Goal: Task Accomplishment & Management: Manage account settings

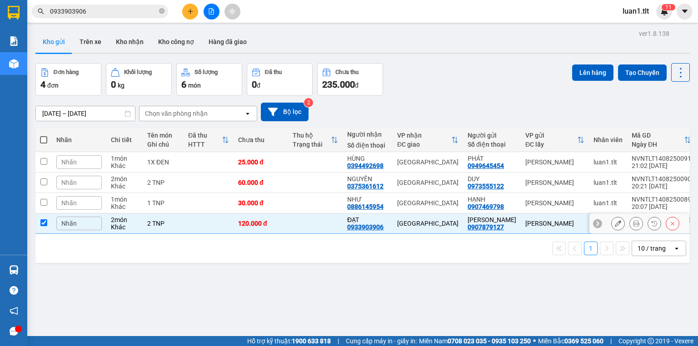
click at [183, 203] on td "1 TNP" at bounding box center [163, 203] width 41 height 20
checkbox input "true"
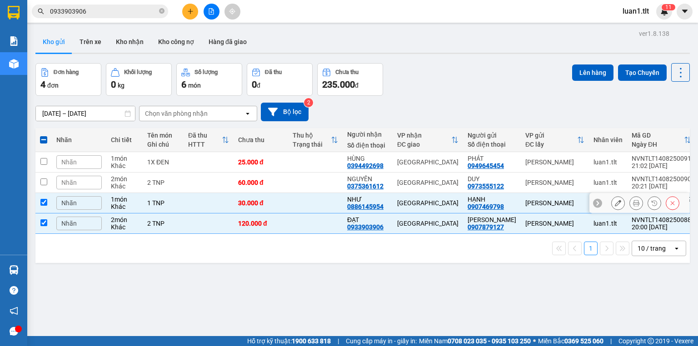
click at [190, 177] on td at bounding box center [209, 183] width 50 height 20
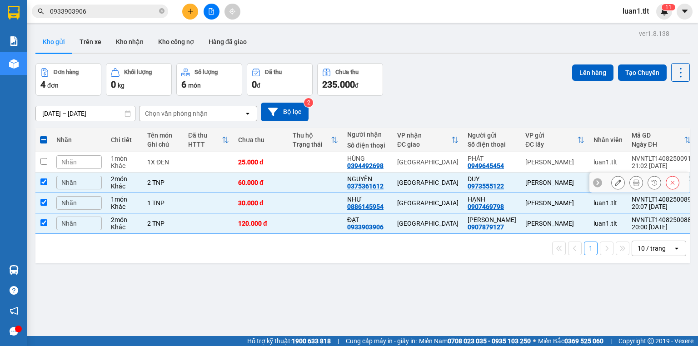
checkbox input "true"
click at [193, 163] on td at bounding box center [209, 162] width 50 height 20
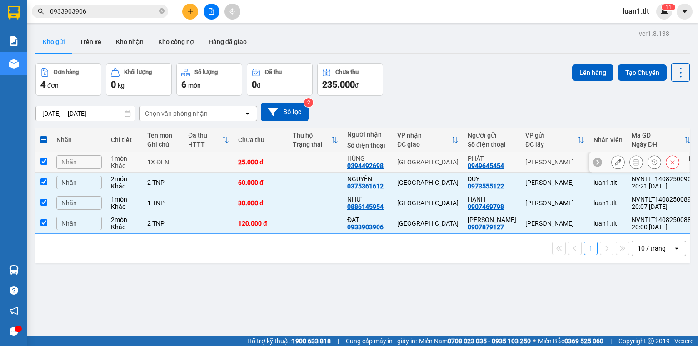
checkbox input "true"
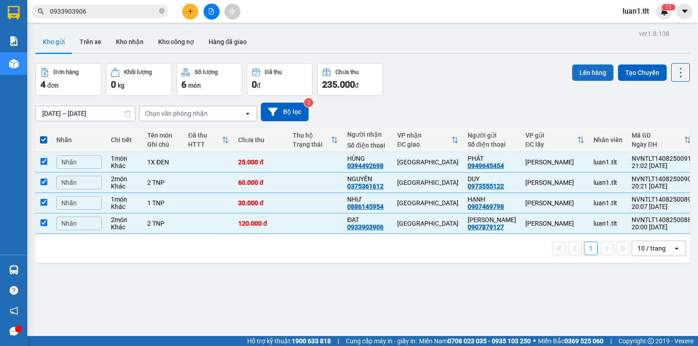
click at [584, 72] on button "Lên hàng" at bounding box center [592, 73] width 41 height 16
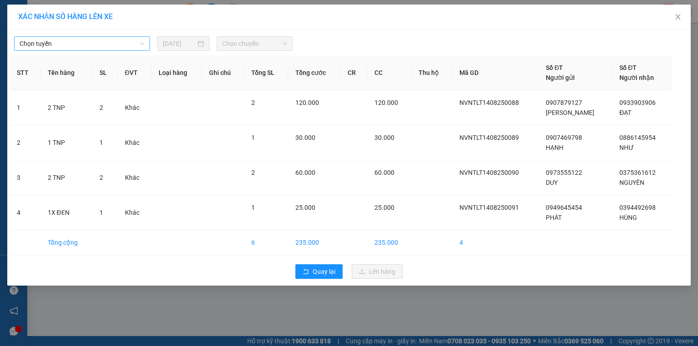
click at [70, 37] on span "Chọn tuyến" at bounding box center [82, 44] width 125 height 14
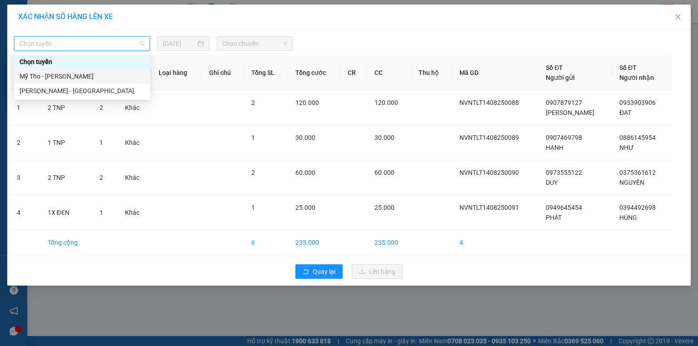
click at [61, 76] on div "Mỹ Tho - Hồ Chí Minh" at bounding box center [82, 76] width 125 height 10
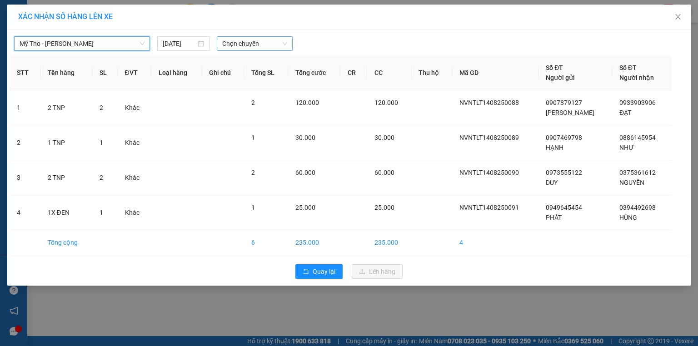
click at [262, 40] on span "Chọn chuyến" at bounding box center [254, 44] width 65 height 14
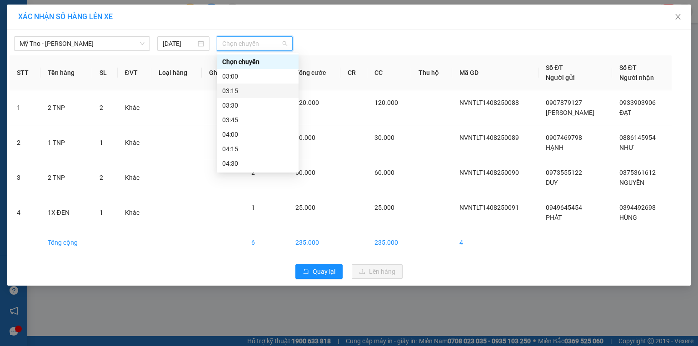
click at [248, 104] on div "03:30" at bounding box center [257, 105] width 71 height 10
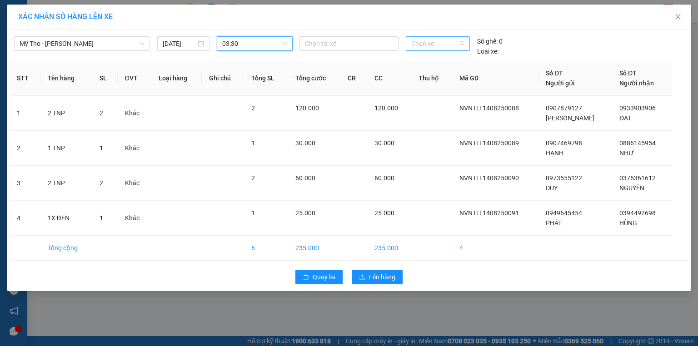
click at [429, 45] on span "Chọn xe" at bounding box center [437, 44] width 53 height 14
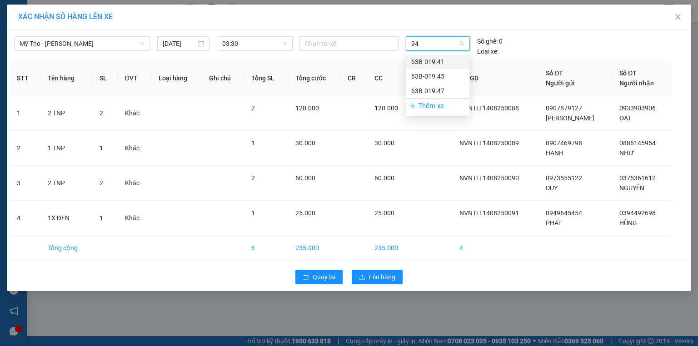
type input "947"
click at [435, 64] on div "63B-019.47" at bounding box center [437, 62] width 53 height 10
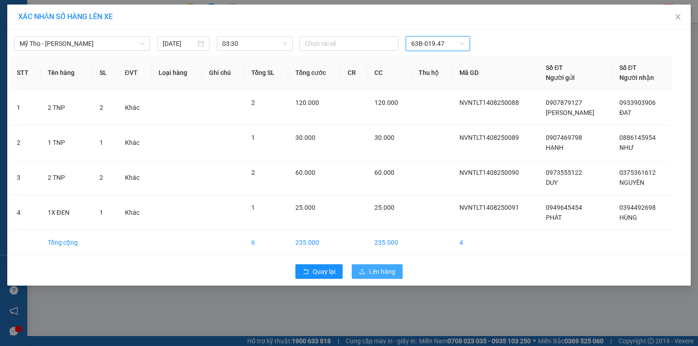
click at [383, 269] on span "Lên hàng" at bounding box center [382, 272] width 26 height 10
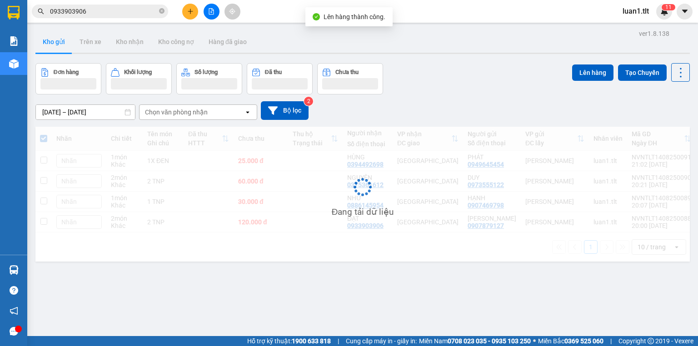
click at [207, 15] on button at bounding box center [212, 12] width 16 height 16
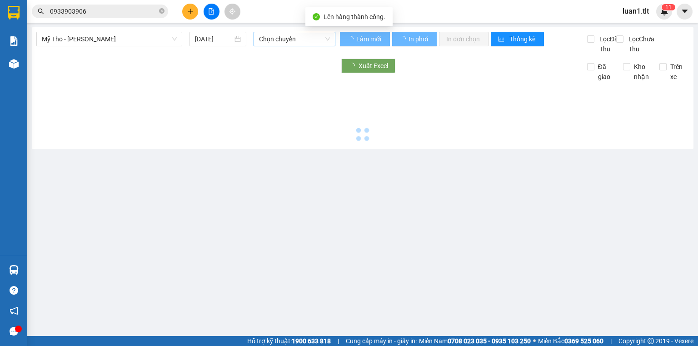
type input "15/08/2025"
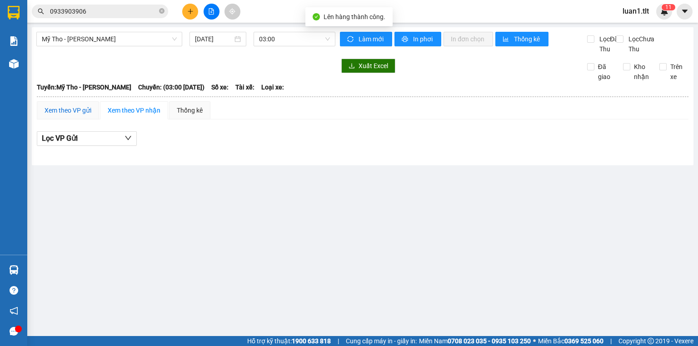
click at [65, 115] on div "Xem theo VP gửi" at bounding box center [68, 110] width 47 height 10
click at [309, 46] on div "Mỹ Tho - Hồ Chí Minh 15/08/2025 03:00" at bounding box center [185, 43] width 299 height 22
click at [303, 40] on span "03:00" at bounding box center [294, 39] width 71 height 14
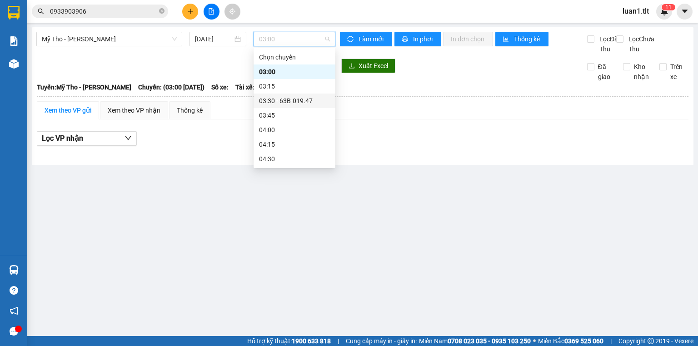
click at [283, 101] on div "03:30 - 63B-019.47" at bounding box center [294, 101] width 71 height 10
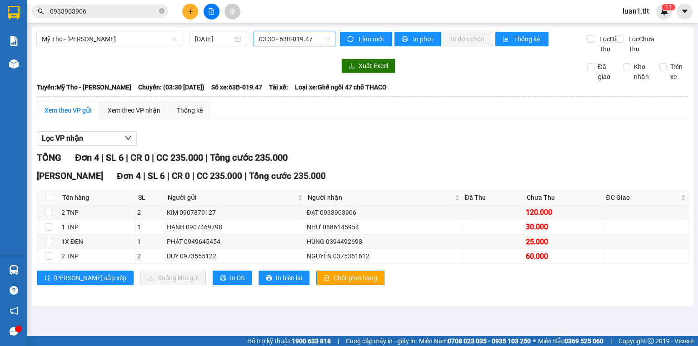
click at [76, 115] on div "Xem theo VP gửi" at bounding box center [68, 110] width 47 height 10
click at [336, 285] on button "Chốt phơi hàng" at bounding box center [350, 278] width 68 height 15
click at [81, 8] on input "0933903906" at bounding box center [103, 11] width 107 height 10
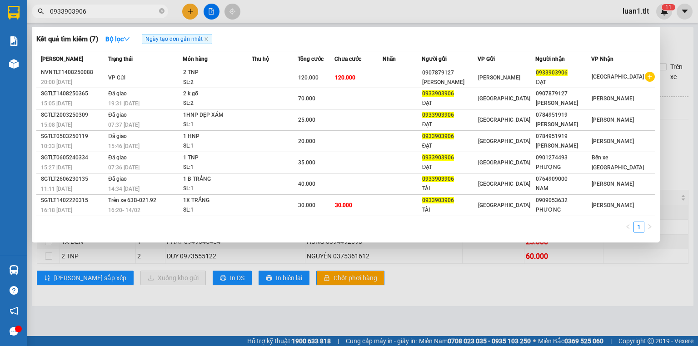
click at [81, 8] on input "0933903906" at bounding box center [103, 11] width 107 height 10
click at [194, 7] on div at bounding box center [349, 173] width 698 height 346
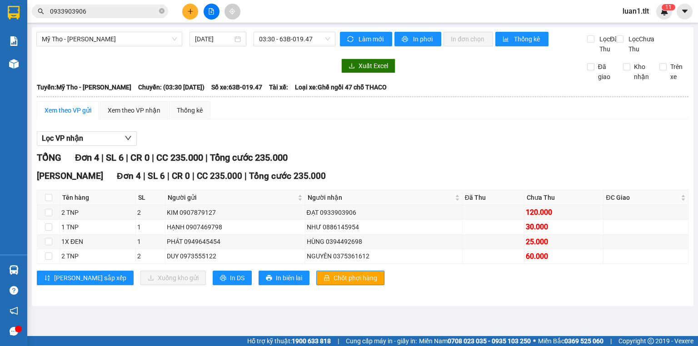
click at [193, 8] on icon "plus" at bounding box center [190, 11] width 6 height 6
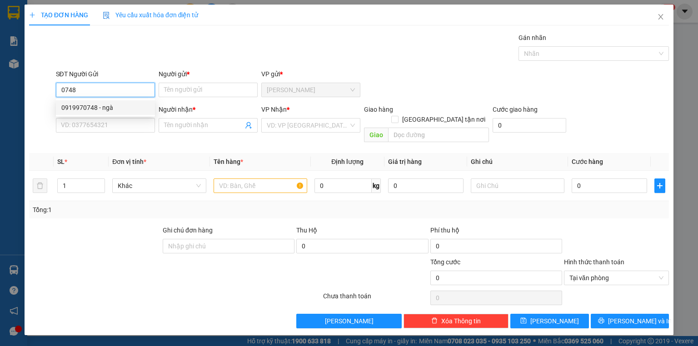
click at [116, 111] on div "0919970748 - ngà" at bounding box center [105, 108] width 88 height 10
type input "0919970748"
type input "ngà"
type input "0919970748"
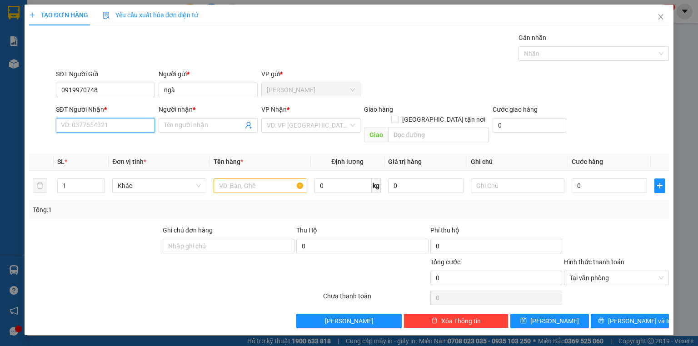
click at [117, 122] on input "SĐT Người Nhận *" at bounding box center [105, 125] width 99 height 15
click at [117, 160] on div "0903919636 - út" at bounding box center [105, 158] width 88 height 10
type input "0903919636"
type input "út"
click at [310, 126] on input "search" at bounding box center [308, 126] width 82 height 14
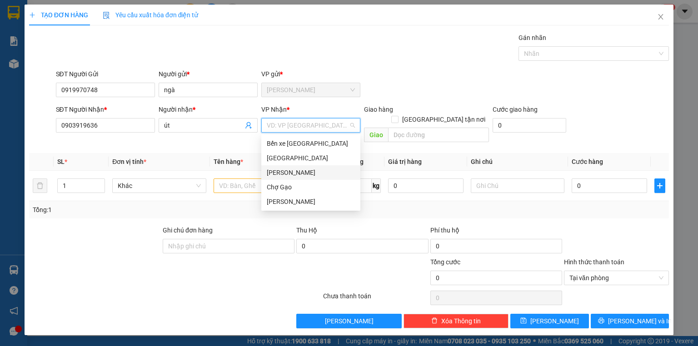
click at [282, 159] on div "[GEOGRAPHIC_DATA]" at bounding box center [311, 158] width 88 height 10
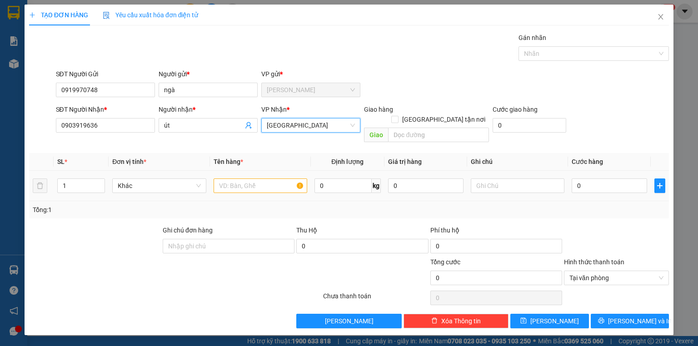
click at [266, 177] on div at bounding box center [261, 186] width 94 height 18
click at [268, 179] on input "text" at bounding box center [261, 186] width 94 height 15
type input "1 giỏ xanh"
click at [614, 184] on div "0" at bounding box center [609, 186] width 75 height 18
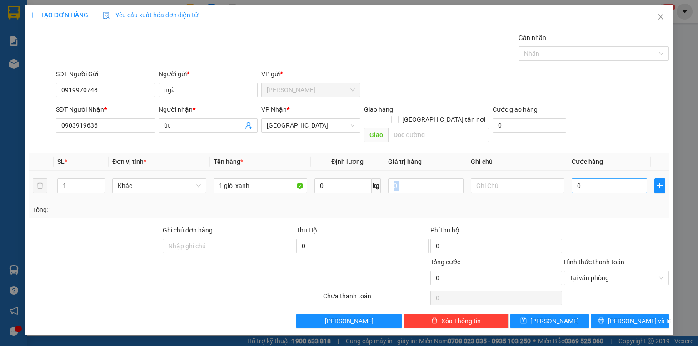
click at [612, 179] on input "0" at bounding box center [609, 186] width 75 height 15
type input "4"
type input "40"
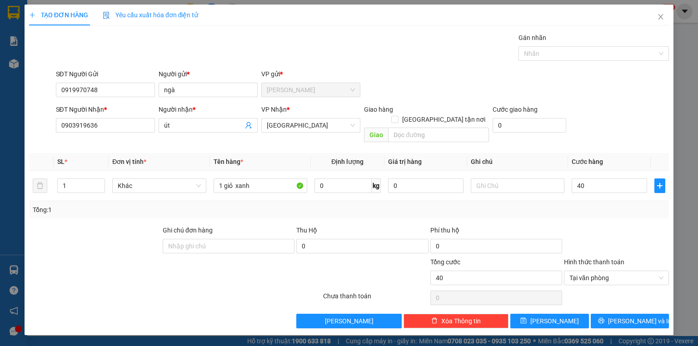
type input "40.000"
click at [618, 225] on div at bounding box center [616, 241] width 107 height 32
click at [611, 302] on div "Transit Pickup Surcharge Ids Transit Deliver Surcharge Ids Transit Deliver Surc…" at bounding box center [349, 181] width 640 height 296
click at [620, 314] on button "Lưu và In" at bounding box center [630, 321] width 79 height 15
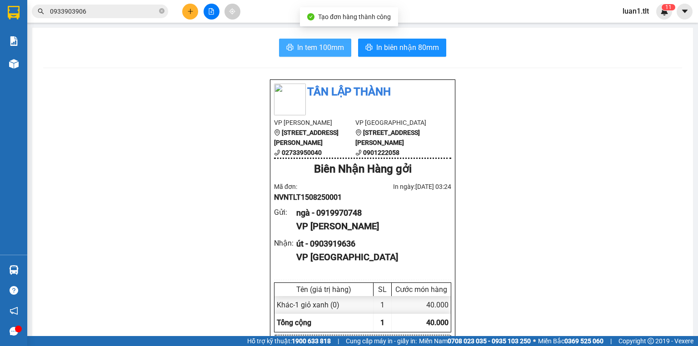
click at [307, 42] on span "In tem 100mm" at bounding box center [320, 47] width 47 height 11
click at [211, 14] on icon "file-add" at bounding box center [211, 11] width 5 height 6
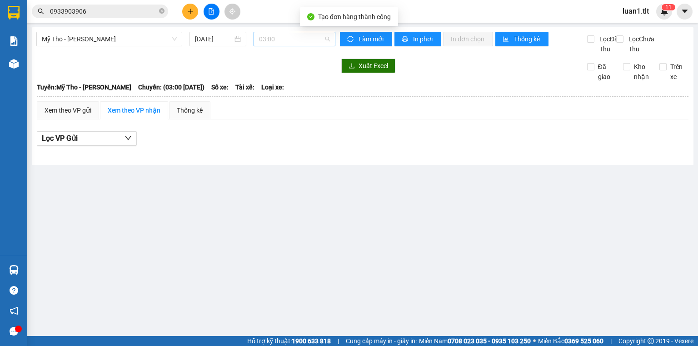
click at [304, 40] on span "03:00" at bounding box center [294, 39] width 71 height 14
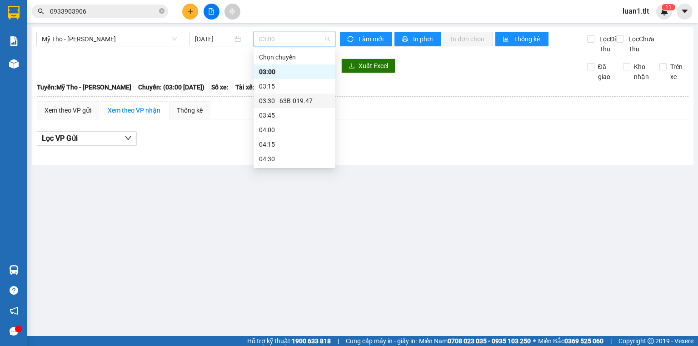
click at [303, 104] on div "03:30 - 63B-019.47" at bounding box center [294, 101] width 71 height 10
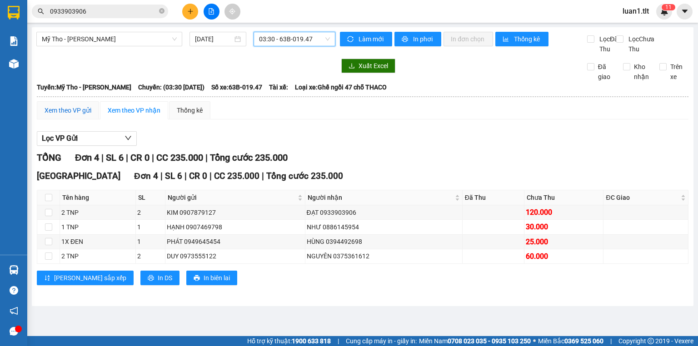
drag, startPoint x: 81, startPoint y: 120, endPoint x: 95, endPoint y: 134, distance: 19.9
click at [81, 115] on div "Xem theo VP gửi" at bounding box center [68, 110] width 47 height 10
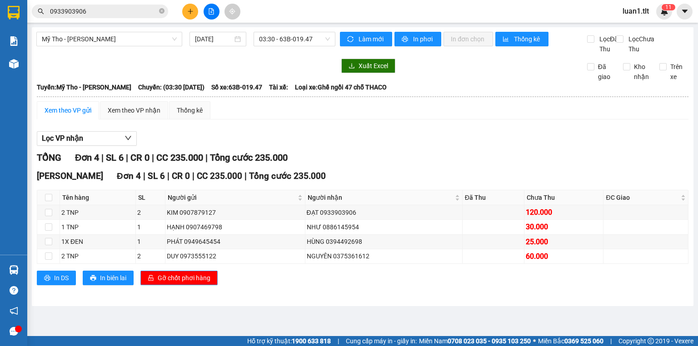
click at [171, 285] on button "Gỡ chốt phơi hàng" at bounding box center [178, 278] width 77 height 15
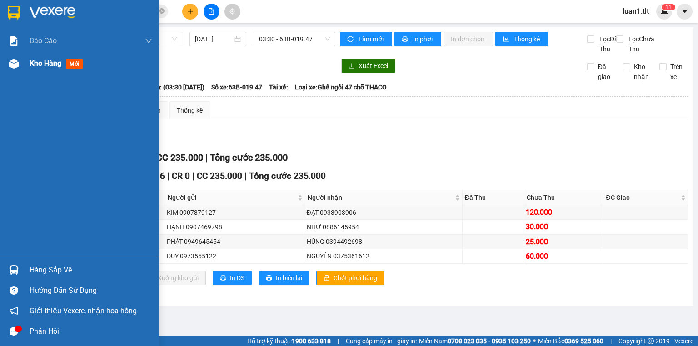
click at [19, 62] on div at bounding box center [14, 64] width 16 height 16
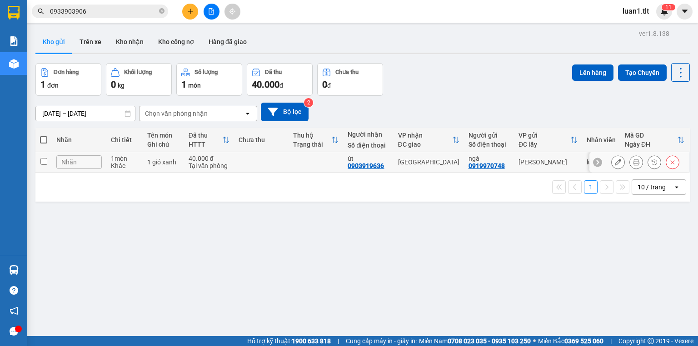
click at [314, 169] on td at bounding box center [315, 162] width 55 height 20
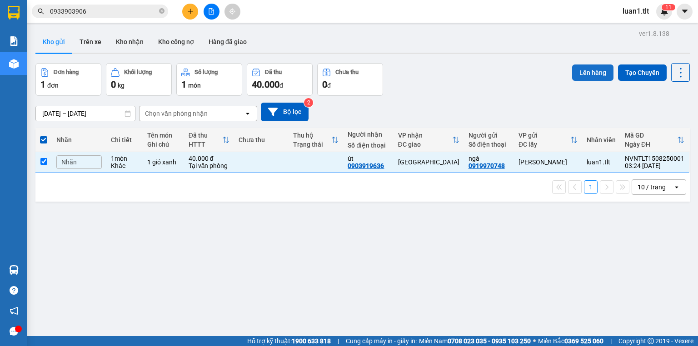
click at [595, 72] on button "Lên hàng" at bounding box center [592, 73] width 41 height 16
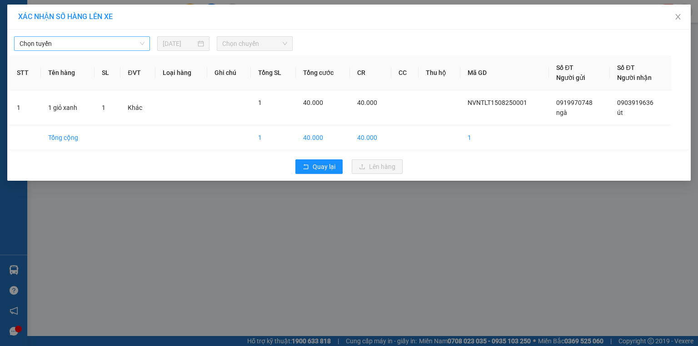
click at [87, 40] on span "Chọn tuyến" at bounding box center [82, 44] width 125 height 14
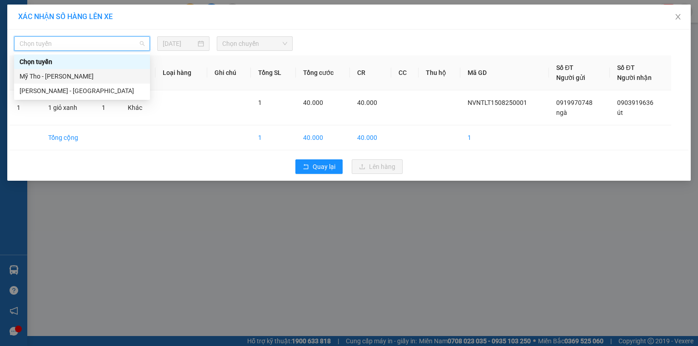
click at [85, 73] on div "Mỹ Tho - Hồ Chí Minh" at bounding box center [82, 76] width 125 height 10
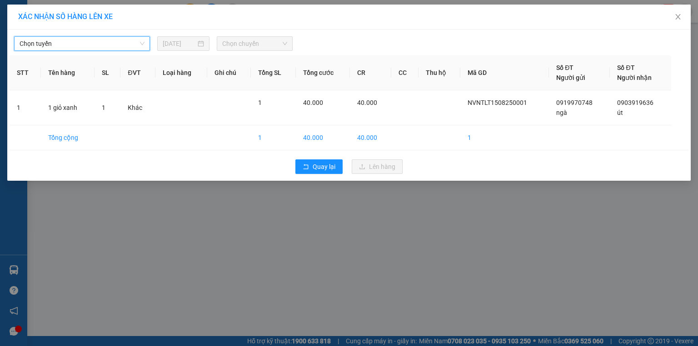
click at [183, 44] on input "14/08/2025" at bounding box center [179, 44] width 33 height 10
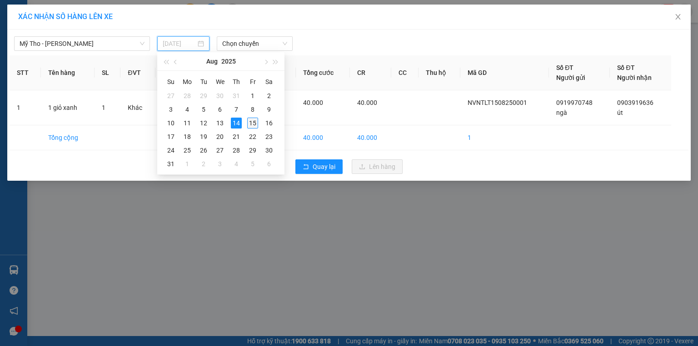
click at [254, 124] on div "15" at bounding box center [252, 123] width 11 height 11
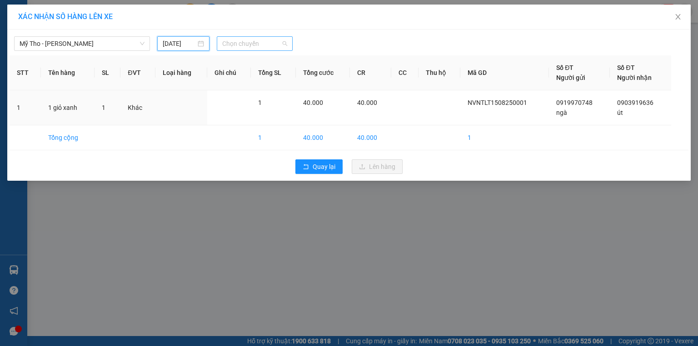
click at [248, 41] on span "Chọn chuyến" at bounding box center [254, 44] width 65 height 14
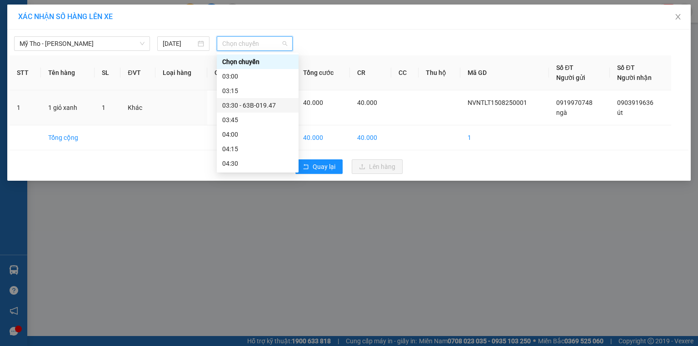
click at [266, 101] on div "03:30 - 63B-019.47" at bounding box center [257, 105] width 71 height 10
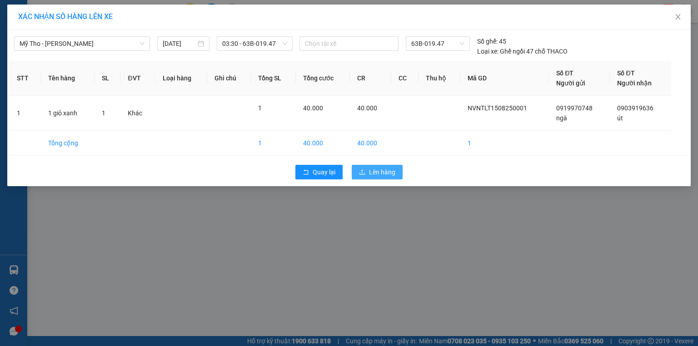
click at [383, 172] on span "Lên hàng" at bounding box center [382, 172] width 26 height 10
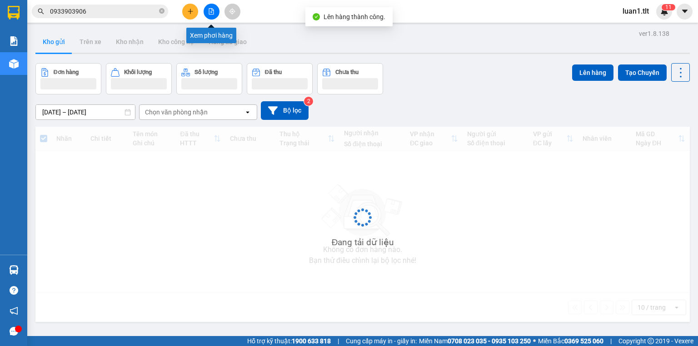
click at [214, 10] on icon "file-add" at bounding box center [211, 11] width 5 height 6
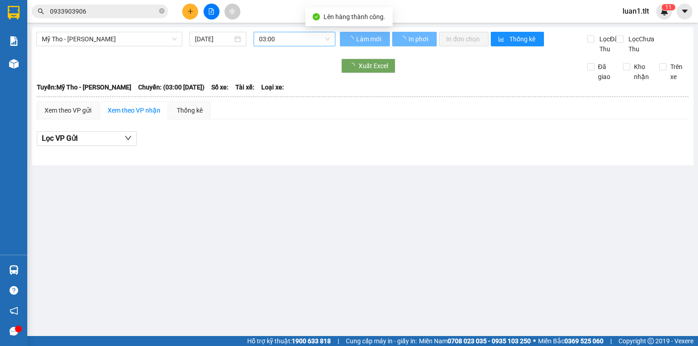
click at [279, 38] on span "03:00" at bounding box center [294, 39] width 71 height 14
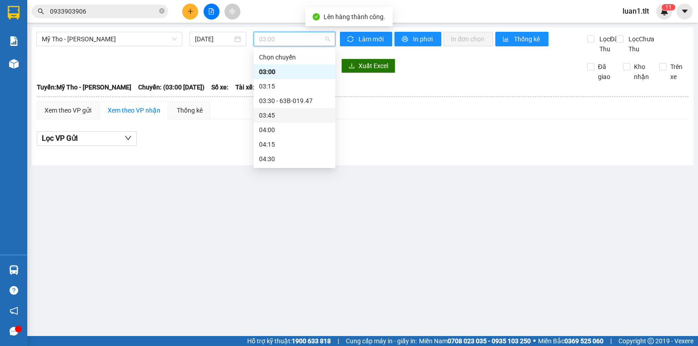
click at [295, 98] on div "03:30 - 63B-019.47" at bounding box center [294, 101] width 71 height 10
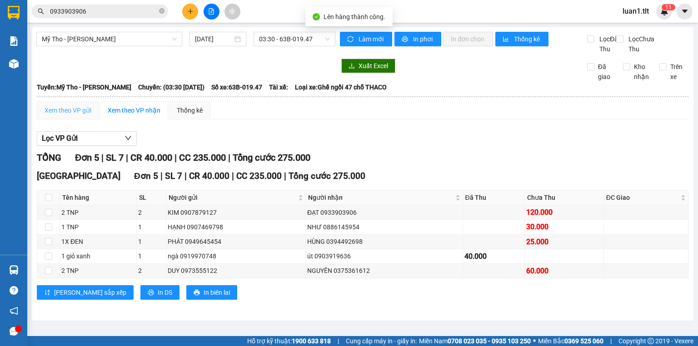
click at [83, 111] on div "Xem theo VP gửi" at bounding box center [68, 110] width 62 height 18
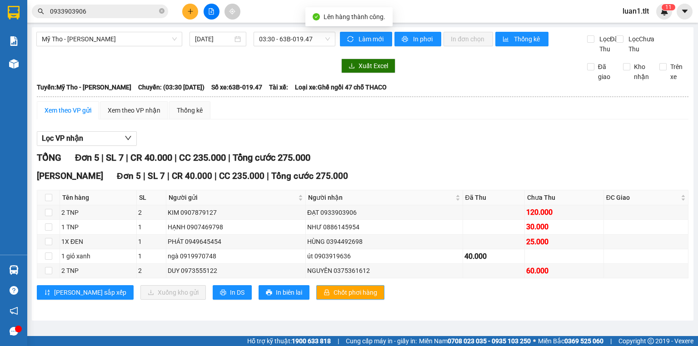
click at [333, 296] on span "Chốt phơi hàng" at bounding box center [355, 293] width 44 height 10
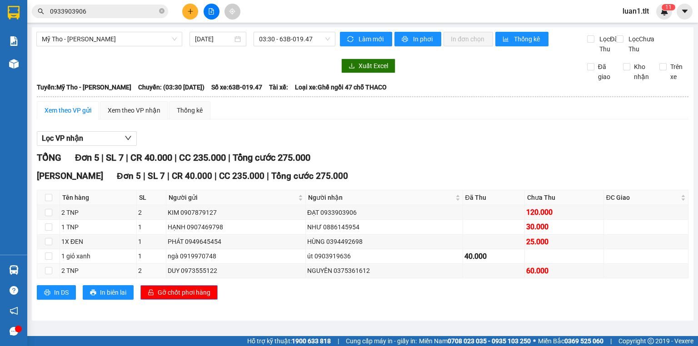
click at [182, 298] on span "Gỡ chốt phơi hàng" at bounding box center [184, 293] width 53 height 10
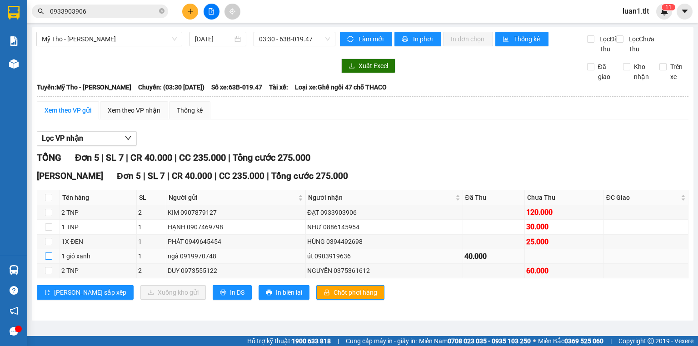
click at [48, 260] on input "checkbox" at bounding box center [48, 256] width 7 height 7
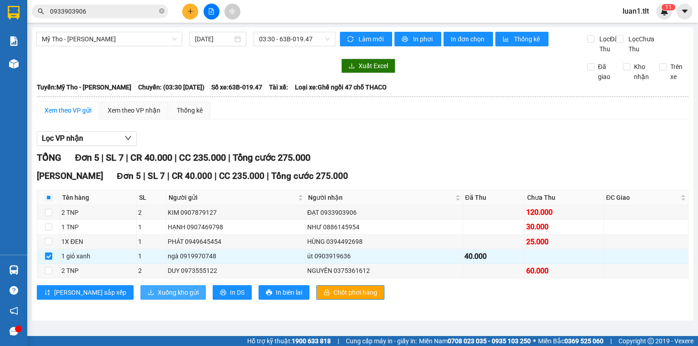
click at [158, 298] on span "Xuống kho gửi" at bounding box center [178, 293] width 41 height 10
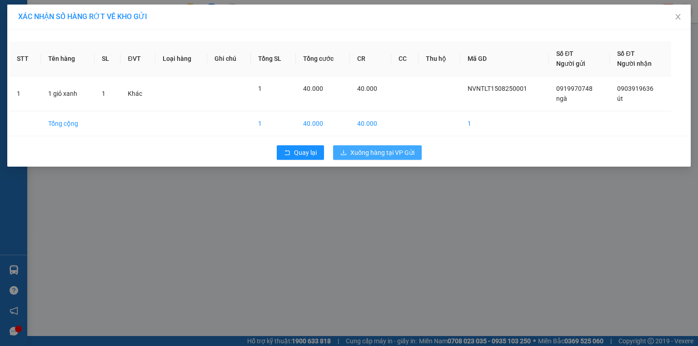
click at [395, 148] on span "Xuống hàng tại VP Gửi" at bounding box center [382, 153] width 64 height 10
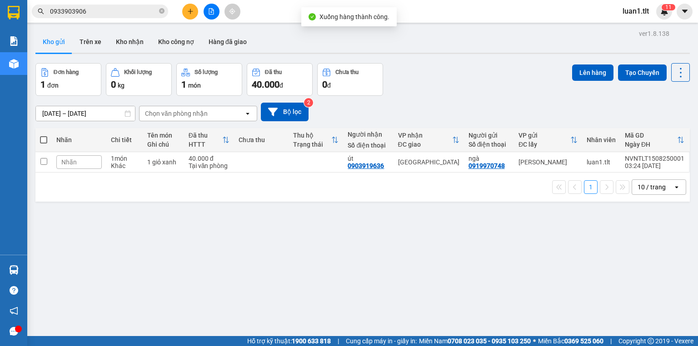
click at [210, 10] on icon "file-add" at bounding box center [211, 11] width 6 height 6
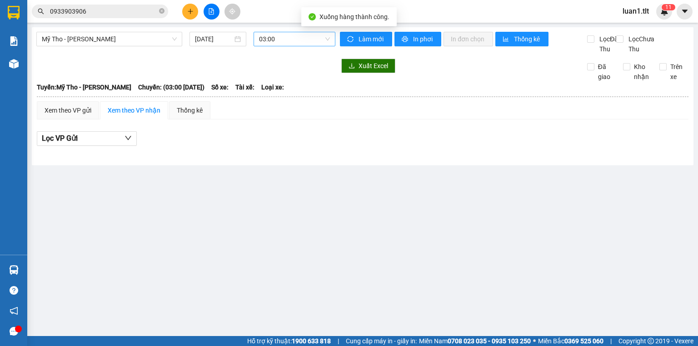
click at [289, 45] on div "Mỹ Tho - Hồ Chí Minh 15/08/2025 03:00" at bounding box center [185, 43] width 299 height 22
click at [291, 40] on span "03:00" at bounding box center [294, 39] width 71 height 14
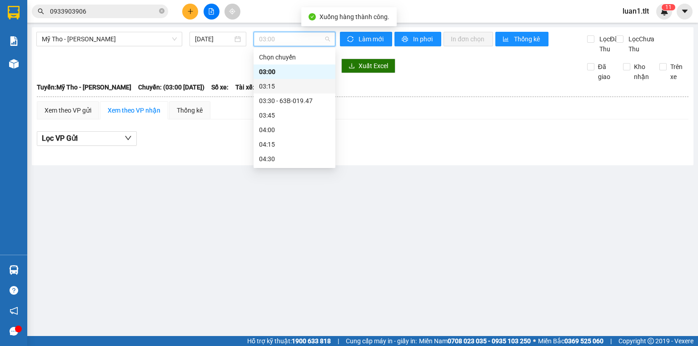
click at [304, 102] on div "03:30 - 63B-019.47" at bounding box center [294, 101] width 71 height 10
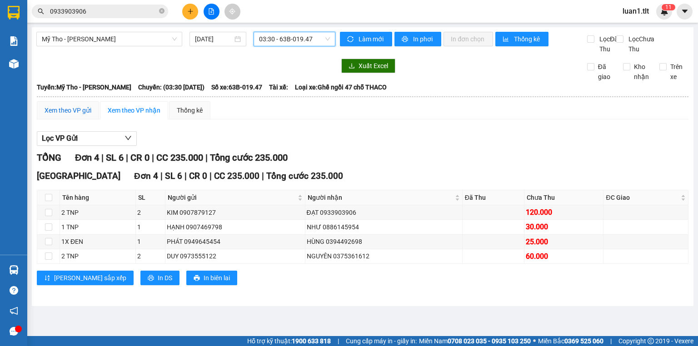
click at [63, 115] on div "Xem theo VP gửi" at bounding box center [68, 110] width 47 height 10
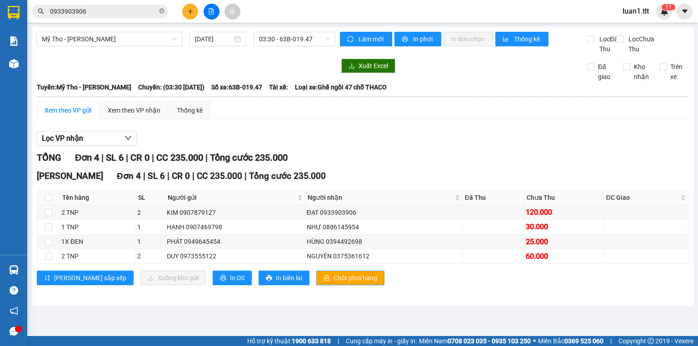
click at [316, 284] on button "Chốt phơi hàng" at bounding box center [350, 278] width 68 height 15
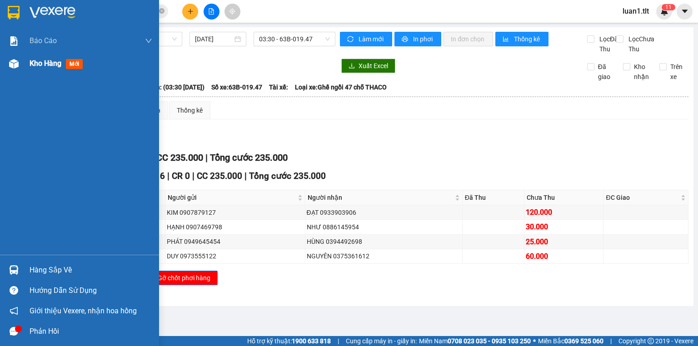
click at [18, 67] on img at bounding box center [14, 64] width 10 height 10
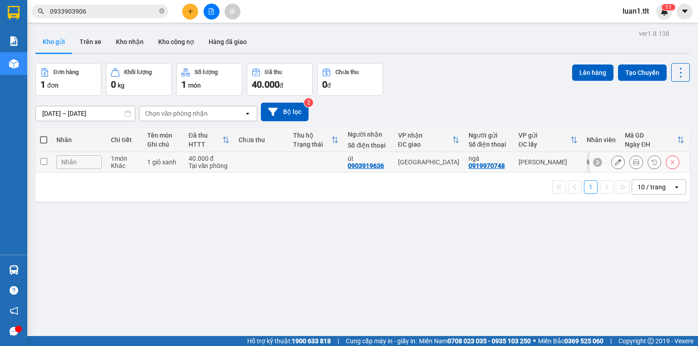
click at [246, 165] on td at bounding box center [261, 162] width 55 height 20
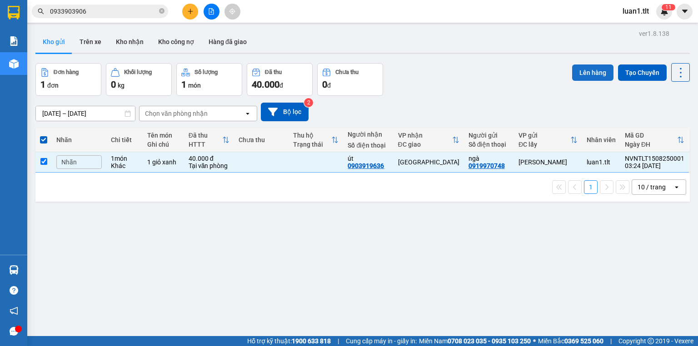
click at [585, 65] on button "Lên hàng" at bounding box center [592, 73] width 41 height 16
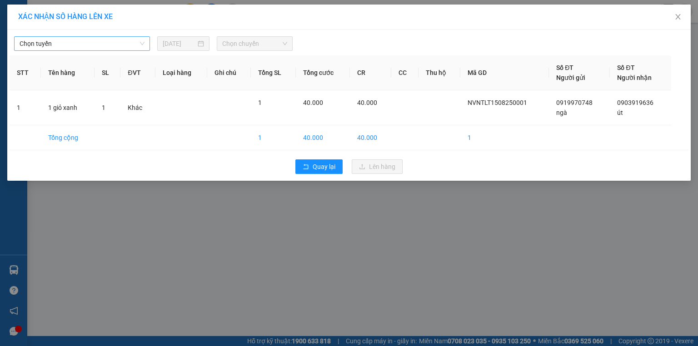
click at [128, 46] on span "Chọn tuyến" at bounding box center [82, 44] width 125 height 14
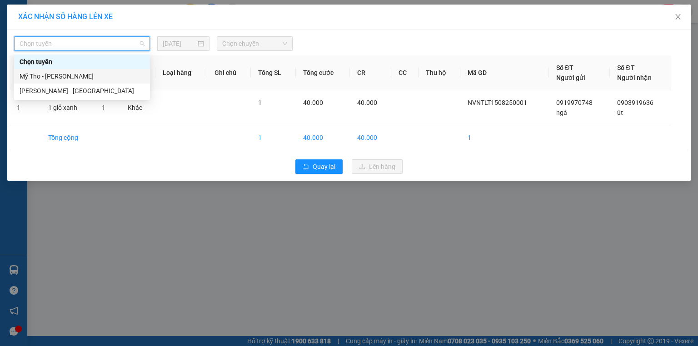
click at [73, 75] on div "Mỹ Tho - Hồ Chí Minh" at bounding box center [82, 76] width 125 height 10
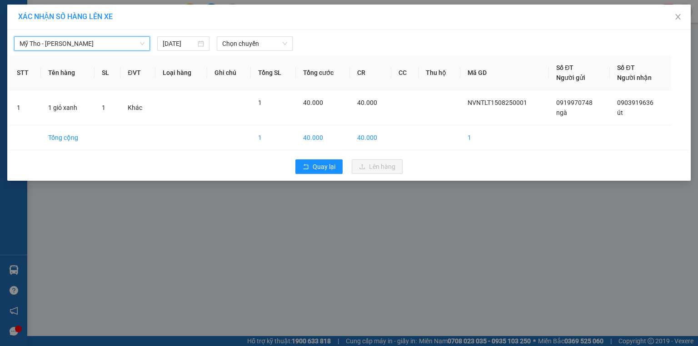
click at [233, 34] on div "Mỹ Tho - Hồ Chí Minh Mỹ Tho - Hồ Chí Minh 14/08/2025 Chọn chuyến" at bounding box center [349, 41] width 679 height 19
click at [237, 41] on span "Chọn chuyến" at bounding box center [254, 44] width 65 height 14
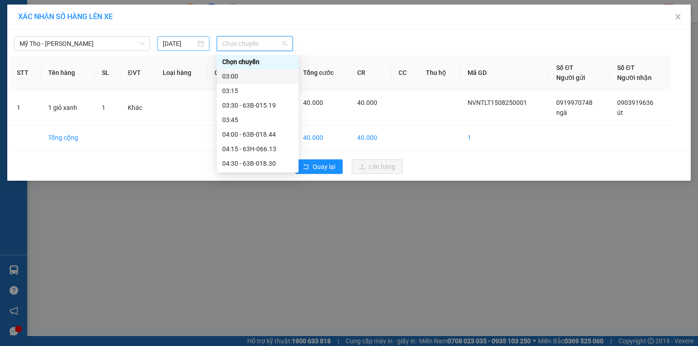
click at [157, 50] on div "14/08/2025" at bounding box center [183, 43] width 52 height 15
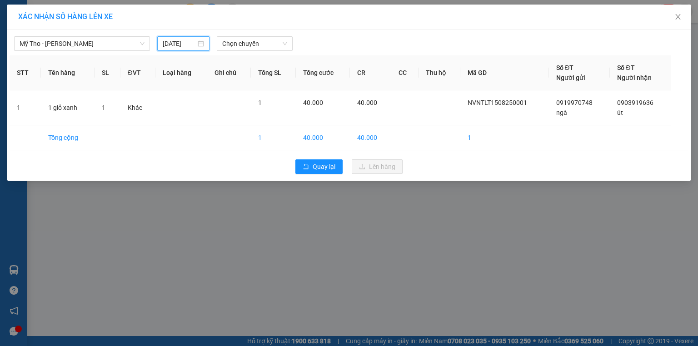
click at [179, 45] on input "14/08/2025" at bounding box center [179, 44] width 33 height 10
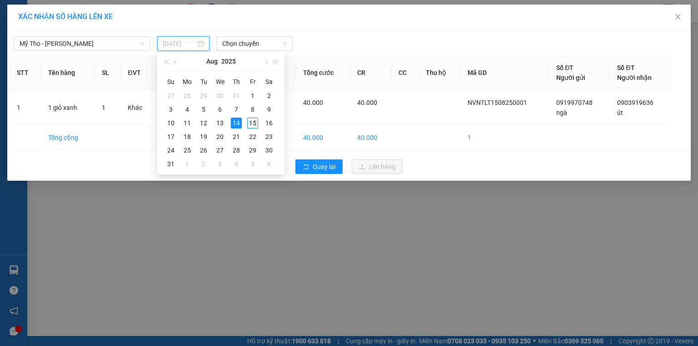
click at [249, 121] on div "15" at bounding box center [252, 123] width 11 height 11
type input "15/08/2025"
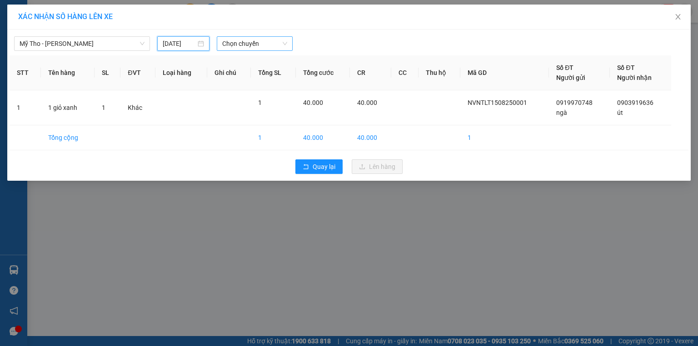
click at [261, 42] on span "Chọn chuyến" at bounding box center [254, 44] width 65 height 14
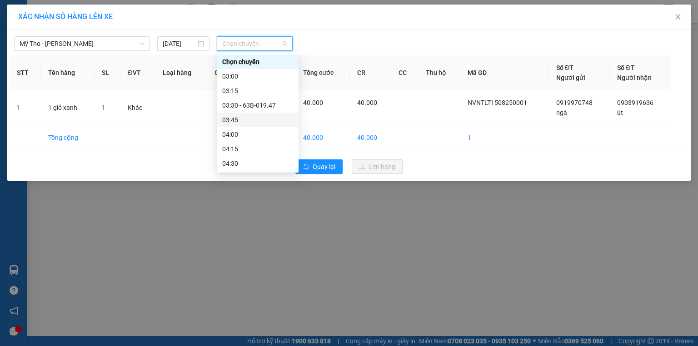
click at [248, 117] on div "03:45" at bounding box center [257, 120] width 71 height 10
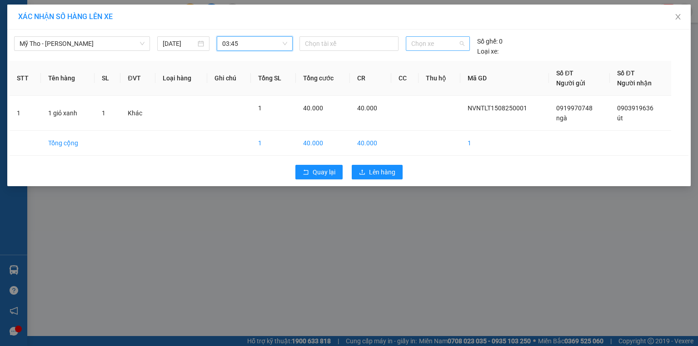
click at [418, 49] on span "Chọn xe" at bounding box center [437, 44] width 53 height 14
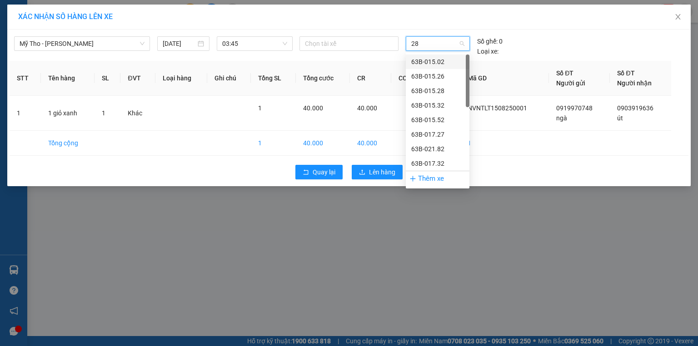
type input "281"
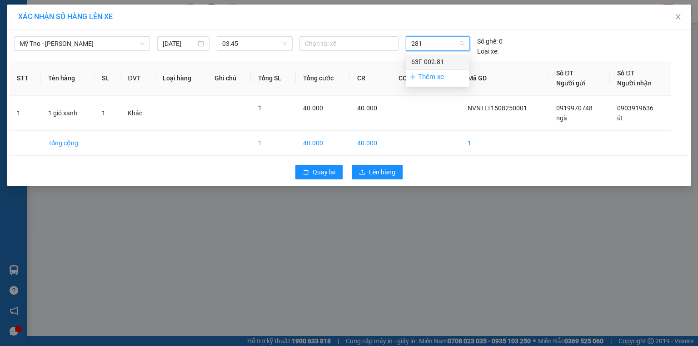
click at [430, 62] on div "63F-002.81" at bounding box center [437, 62] width 53 height 10
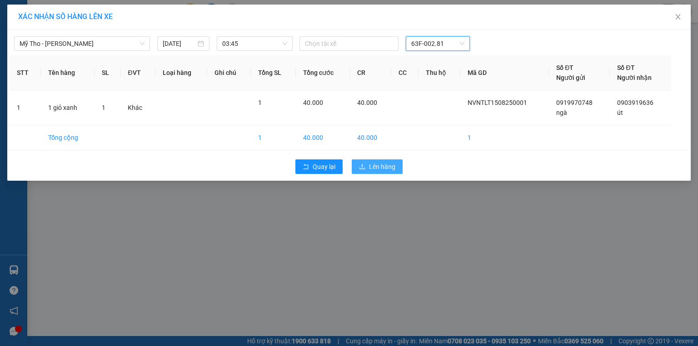
click at [368, 165] on button "Lên hàng" at bounding box center [377, 166] width 51 height 15
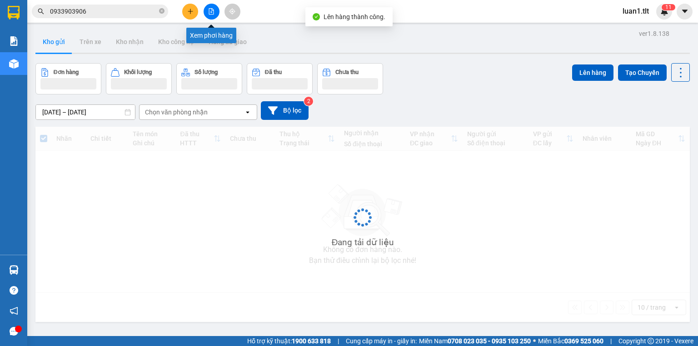
click at [214, 12] on button at bounding box center [212, 12] width 16 height 16
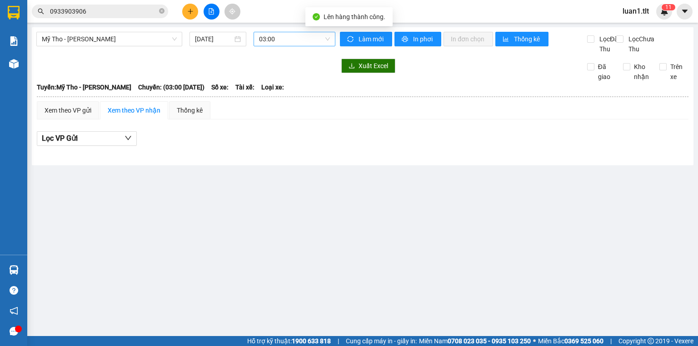
click at [312, 37] on span "03:00" at bounding box center [294, 39] width 71 height 14
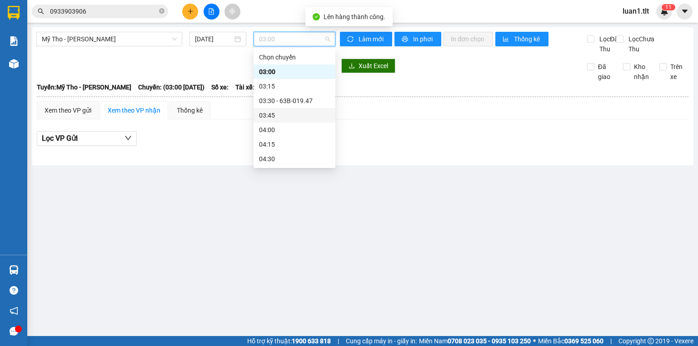
click at [276, 116] on div "03:45" at bounding box center [294, 115] width 71 height 10
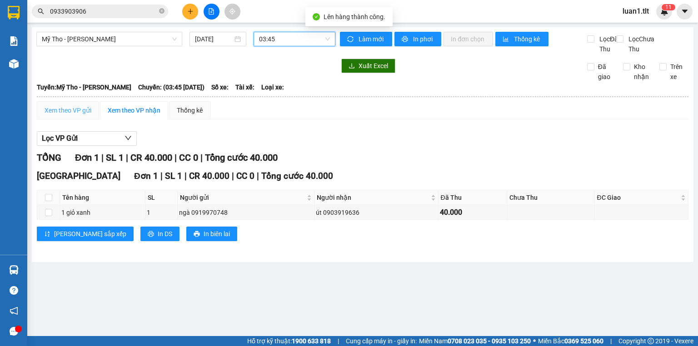
click at [83, 113] on div "Xem theo VP gửi" at bounding box center [68, 110] width 62 height 18
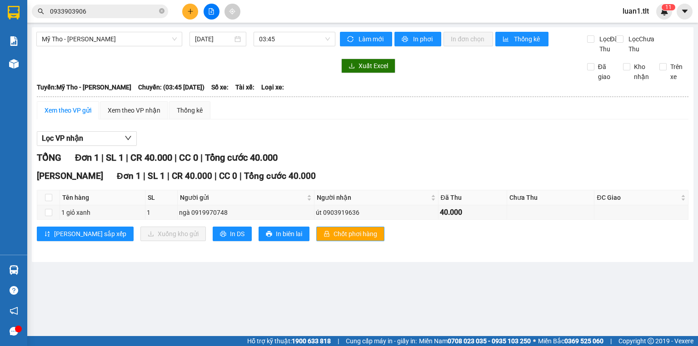
click at [316, 239] on button "Chốt phơi hàng" at bounding box center [350, 234] width 68 height 15
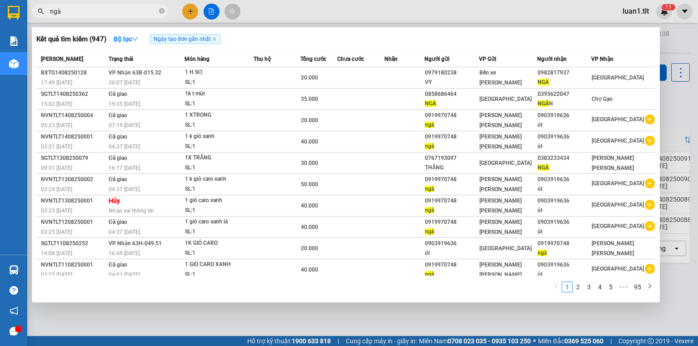
type input "ngà"
